Goal: Task Accomplishment & Management: Manage account settings

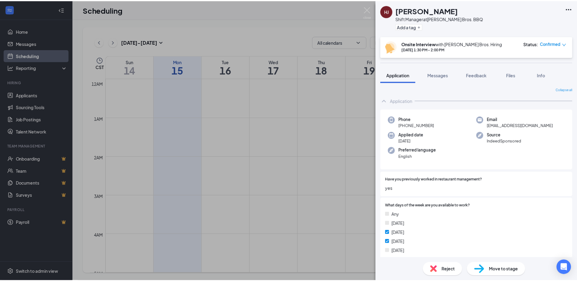
scroll to position [213, 0]
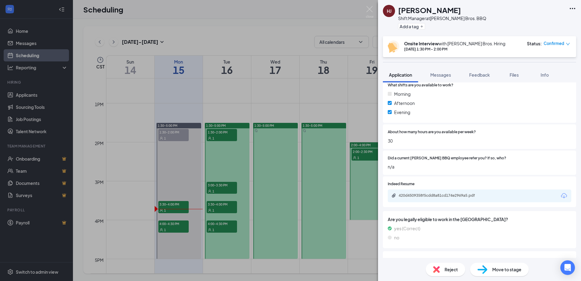
click at [243, 90] on div "[PERSON_NAME] [PERSON_NAME] Shift Manager at [PERSON_NAME] Bros. BBQ Add a tag …" at bounding box center [290, 140] width 581 height 281
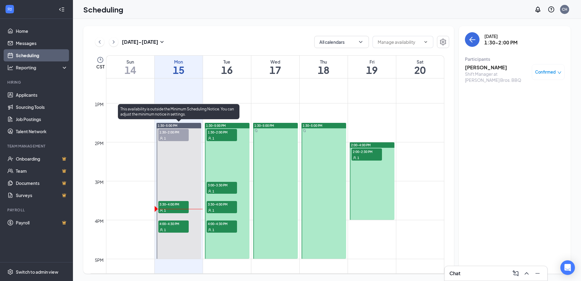
click at [171, 206] on span "3:30-4:00 PM" at bounding box center [173, 204] width 30 height 6
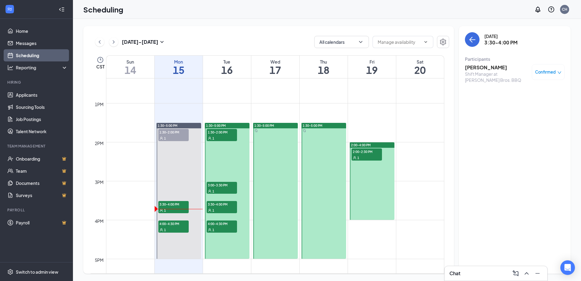
drag, startPoint x: 172, startPoint y: 206, endPoint x: 166, endPoint y: 204, distance: 6.4
click at [166, 204] on link "1:30-5:00 PM 1:30-2:00 PM 1 3:30-4:00 PM 1 4:00-4:30 PM 1" at bounding box center [178, 191] width 46 height 136
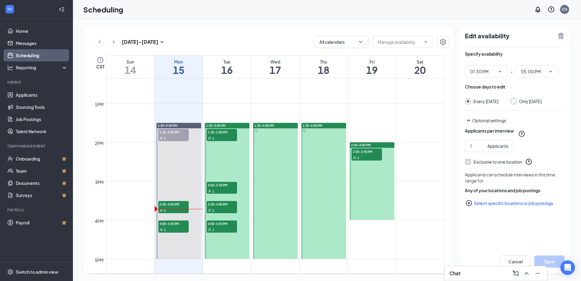
click at [163, 203] on link "1:30-5:00 PM 1:30-2:00 PM 1 3:30-4:00 PM 1 4:00-4:30 PM 1" at bounding box center [178, 191] width 46 height 136
click at [162, 210] on link "1:30-5:00 PM 1:30-2:00 PM 1 3:30-4:00 PM 1 4:00-4:30 PM 1" at bounding box center [178, 191] width 46 height 136
click at [166, 223] on link "1:30-5:00 PM 1:30-2:00 PM 1 3:30-4:00 PM 1 4:00-4:30 PM 1" at bounding box center [178, 191] width 46 height 136
click at [165, 223] on link "1:30-5:00 PM 1:30-2:00 PM 1 3:30-4:00 PM 1 4:00-4:30 PM 1" at bounding box center [178, 191] width 46 height 136
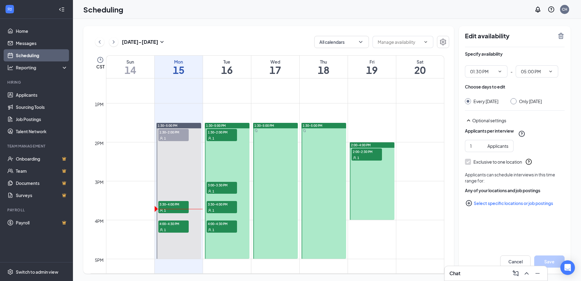
click at [174, 200] on link "1:30-5:00 PM 1:30-2:00 PM 1 3:30-4:00 PM 1 4:00-4:30 PM 1" at bounding box center [178, 191] width 46 height 136
click at [171, 206] on link "1:30-5:00 PM 1:30-2:00 PM 1 3:30-4:00 PM 1 4:00-4:30 PM 1" at bounding box center [178, 191] width 46 height 136
drag, startPoint x: 171, startPoint y: 206, endPoint x: 166, endPoint y: 202, distance: 6.1
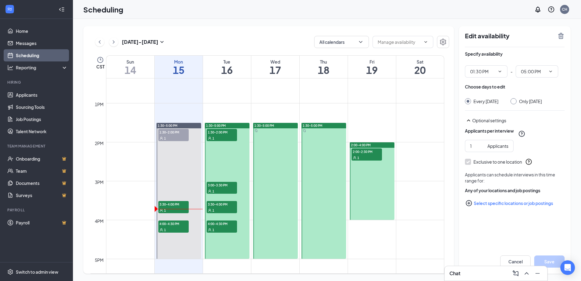
click at [166, 203] on link "1:30-5:00 PM 1:30-2:00 PM 1 3:30-4:00 PM 1 4:00-4:30 PM 1" at bounding box center [178, 191] width 46 height 136
click at [166, 202] on link "1:30-5:00 PM 1:30-2:00 PM 1 3:30-4:00 PM 1 4:00-4:30 PM 1" at bounding box center [178, 191] width 46 height 136
click at [40, 97] on link "Applicants" at bounding box center [42, 95] width 52 height 12
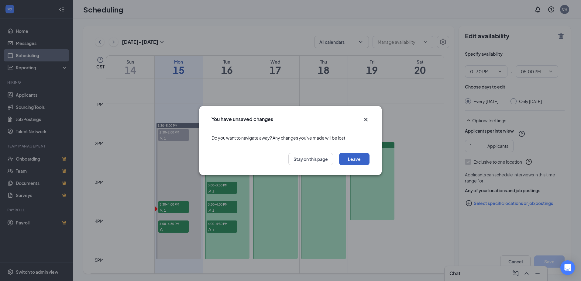
click at [352, 157] on button "Leave" at bounding box center [354, 159] width 30 height 12
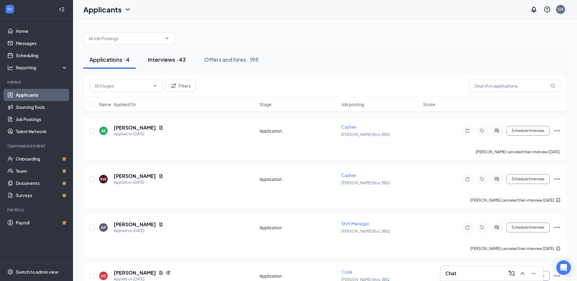
click at [167, 59] on div "Interviews · 43" at bounding box center [167, 60] width 38 height 8
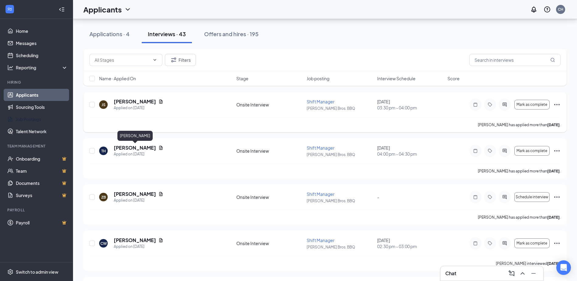
scroll to position [334, 0]
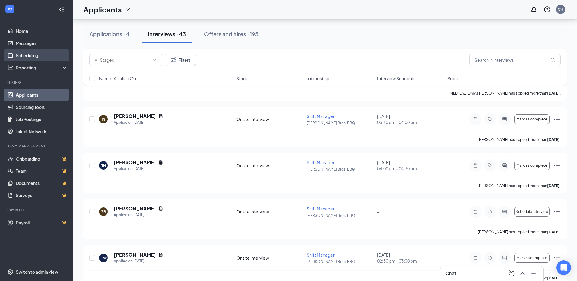
click at [32, 54] on link "Scheduling" at bounding box center [42, 55] width 52 height 12
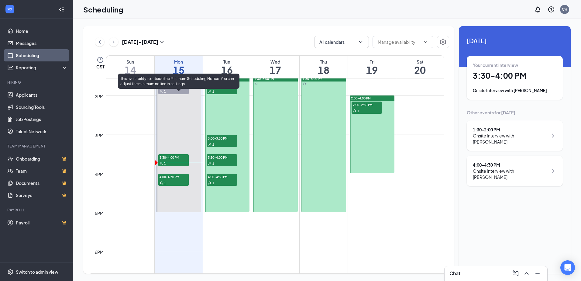
scroll to position [572, 0]
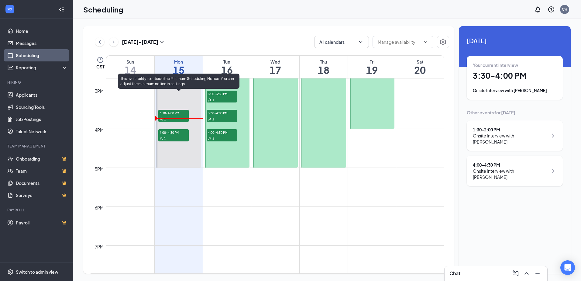
click at [160, 114] on span "3:30-4:00 PM" at bounding box center [173, 113] width 30 height 6
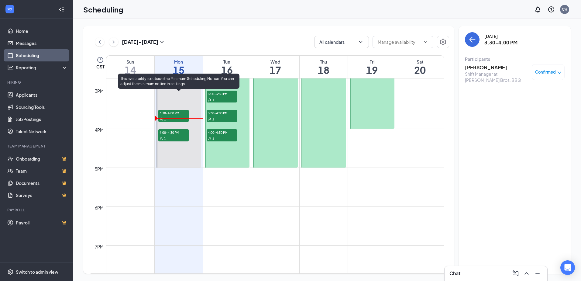
click at [171, 113] on span "3:30-4:00 PM" at bounding box center [173, 113] width 30 height 6
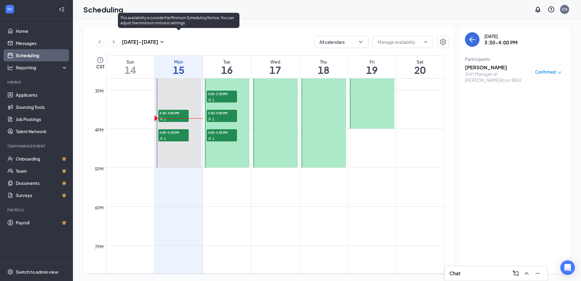
click at [168, 131] on span "4:00-4:30 PM" at bounding box center [173, 132] width 30 height 6
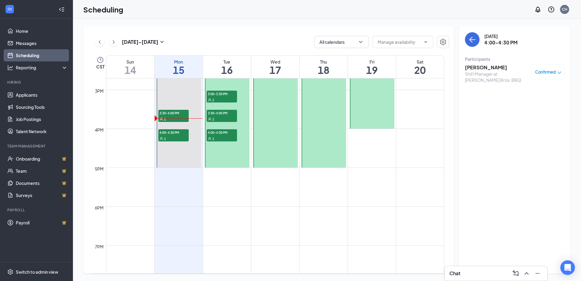
click at [550, 73] on span "Confirmed" at bounding box center [545, 72] width 21 height 6
click at [481, 68] on h3 "[PERSON_NAME]" at bounding box center [497, 67] width 64 height 7
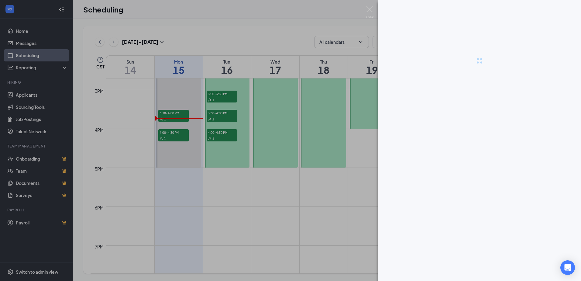
click at [481, 68] on div at bounding box center [290, 140] width 581 height 281
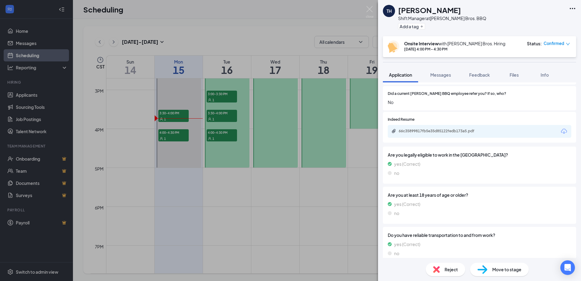
scroll to position [285, 0]
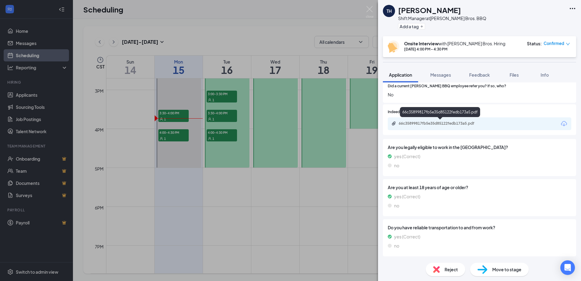
click at [437, 124] on div "66c35899817fb5e35d85122fedb173a5.pdf" at bounding box center [441, 123] width 85 height 5
